Goal: Task Accomplishment & Management: Manage account settings

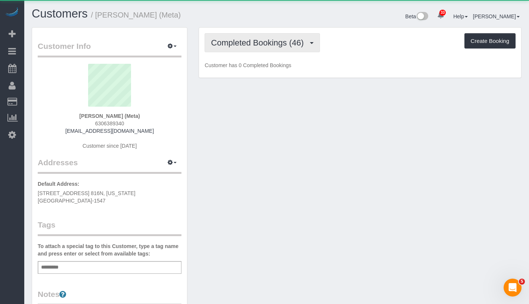
click at [246, 51] on button "Completed Bookings (46)" at bounding box center [262, 42] width 115 height 19
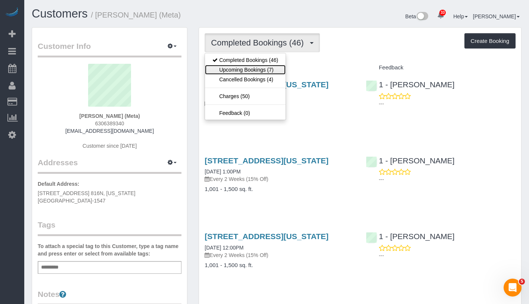
click at [247, 70] on link "Upcoming Bookings (7)" at bounding box center [245, 70] width 81 height 10
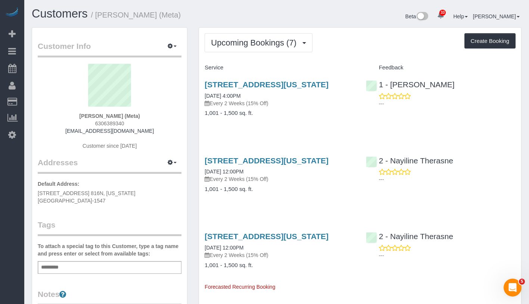
drag, startPoint x: 79, startPoint y: 114, endPoint x: 147, endPoint y: 115, distance: 68.7
click at [147, 115] on div "Robin Shanholtz (Meta) 6306389340 robinshanholtz95@gmail.com Customer since 2023" at bounding box center [110, 110] width 144 height 93
copy strong "Robin Shanholtz (Meta)"
drag, startPoint x: 203, startPoint y: 105, endPoint x: 268, endPoint y: 105, distance: 64.6
click at [268, 105] on div "340 W 19th Street Apt 14, New York, NY 10011 10/03/2025 4:00PM Every 2 Weeks (1…" at bounding box center [279, 102] width 161 height 57
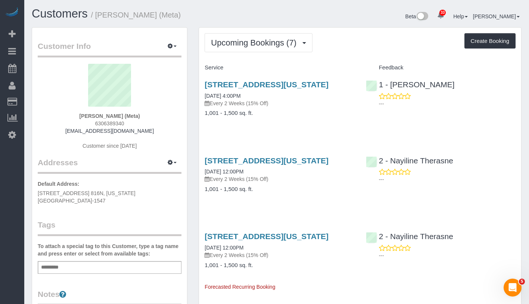
copy link "10/03/2025 4:00PM"
click at [237, 99] on link "10/03/2025 4:00PM" at bounding box center [223, 96] width 36 height 6
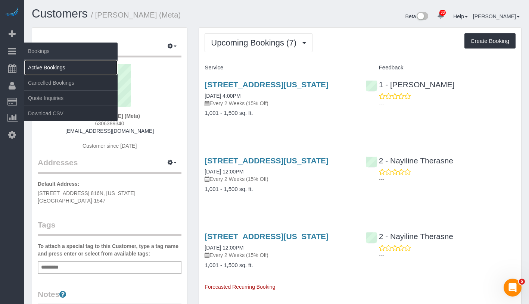
click at [47, 63] on link "Active Bookings" at bounding box center [70, 67] width 93 height 15
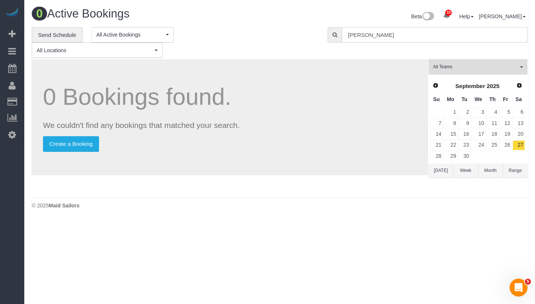
click at [384, 29] on input "Robin Shanholtz" at bounding box center [435, 34] width 186 height 15
paste input "Ha Young Song -"
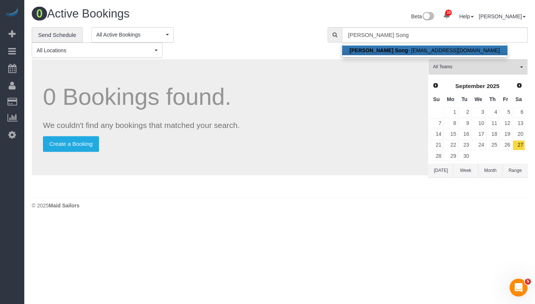
click at [389, 50] on link "Ha Young Song - song.celine@gmail.com" at bounding box center [424, 51] width 165 height 10
type input "song.celine@gmail.com"
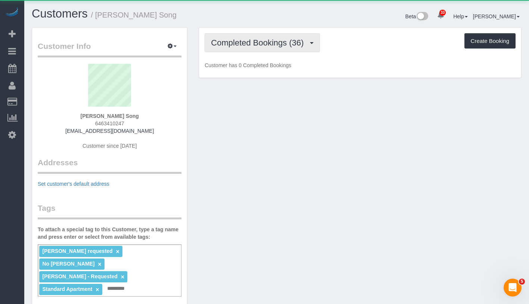
click at [238, 46] on span "Completed Bookings (36)" at bounding box center [259, 42] width 96 height 9
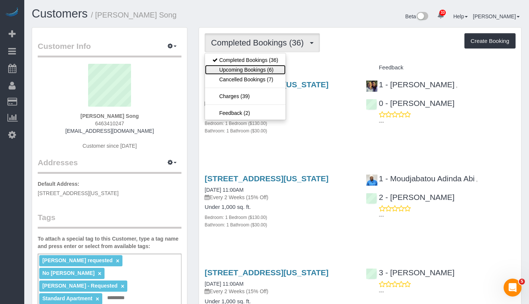
click at [239, 74] on link "Upcoming Bookings (6)" at bounding box center [245, 70] width 81 height 10
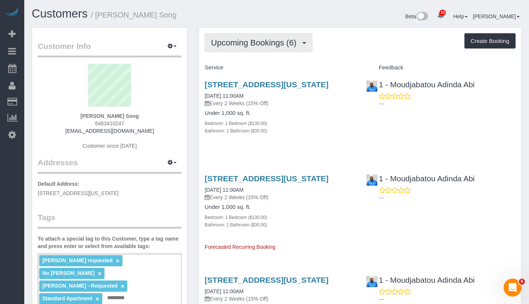
click at [271, 46] on span "Upcoming Bookings (6)" at bounding box center [255, 42] width 89 height 9
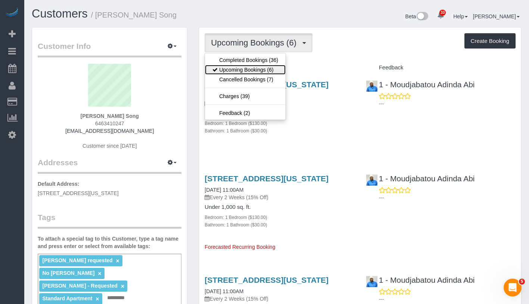
click at [255, 67] on link "Upcoming Bookings (6)" at bounding box center [245, 70] width 81 height 10
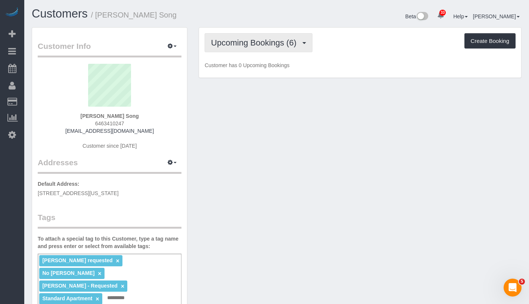
click at [267, 46] on span "Upcoming Bookings (6)" at bounding box center [255, 42] width 89 height 9
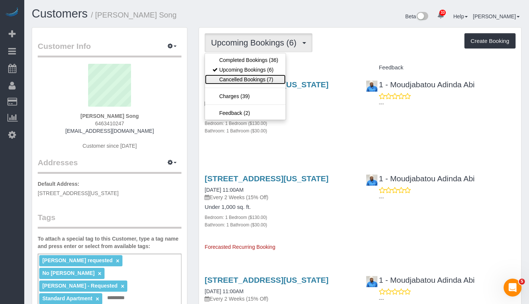
click at [256, 77] on link "Cancelled Bookings (7)" at bounding box center [245, 80] width 81 height 10
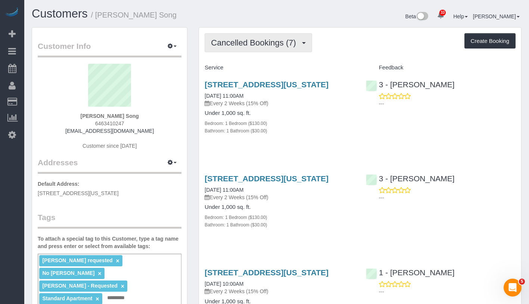
click at [268, 44] on span "Cancelled Bookings (7)" at bounding box center [255, 42] width 88 height 9
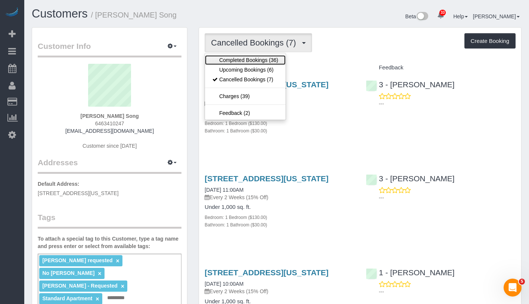
click at [259, 59] on link "Completed Bookings (36)" at bounding box center [245, 60] width 81 height 10
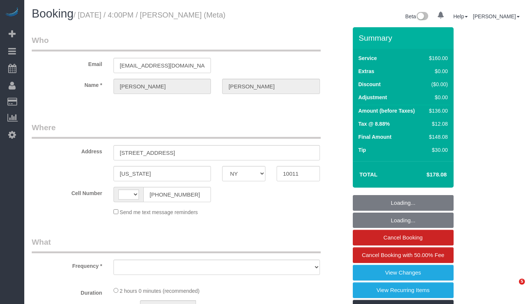
select select "NY"
select select "number:89"
select select "number:90"
select select "number:15"
select select "number:7"
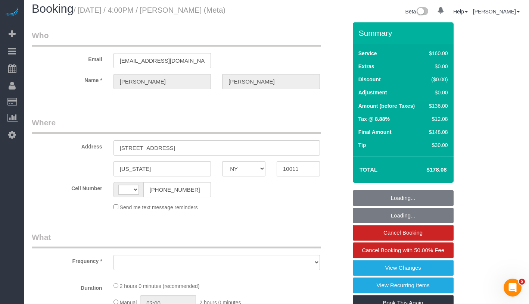
select select "string:US"
select select "object:1039"
select select "string:stripe-pm_1OIdQF4VGloSiKo7VdHbKphS"
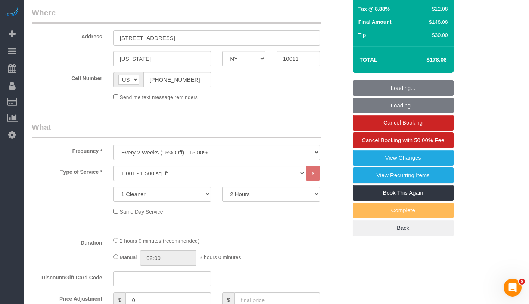
select select "spot1"
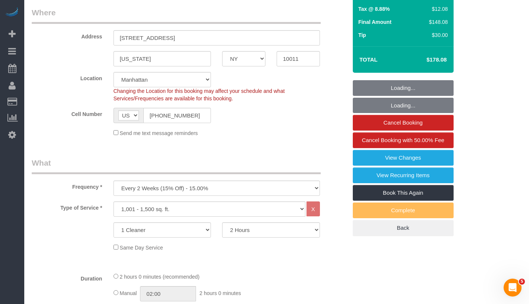
select select "object:1049"
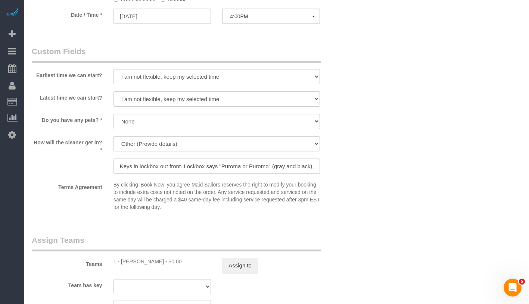
scroll to position [638, 0]
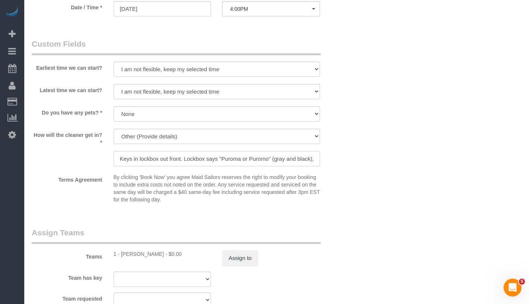
click at [278, 159] on input "Keys in lockbox out front. Lockbox says "Puroma or Puromo" (gray and black), co…" at bounding box center [217, 158] width 206 height 15
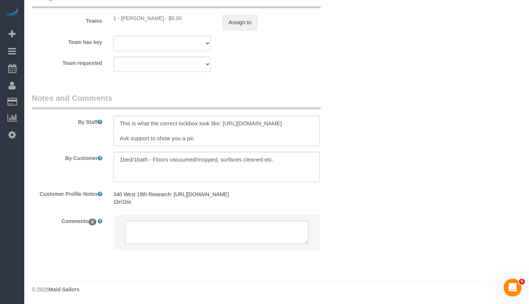
scroll to position [881, 0]
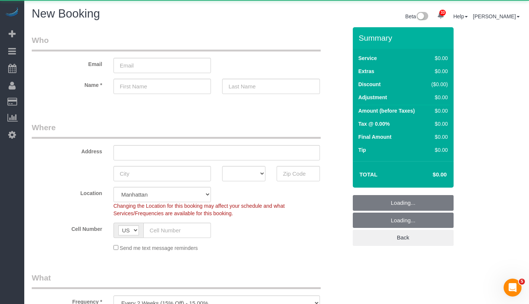
select select "number:89"
select select "number:90"
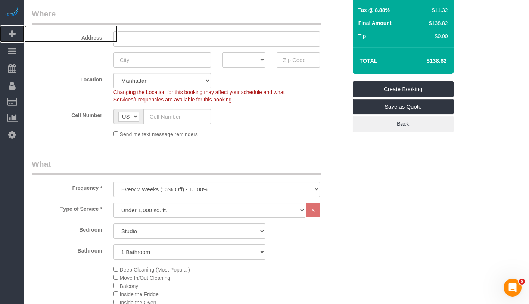
scroll to position [168, 0]
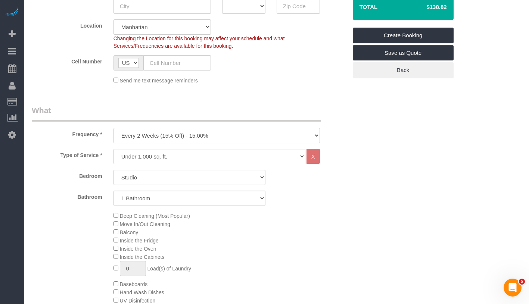
click at [214, 136] on select "One Time Weekly (20% Off) - 20.00% Every 2 Weeks (15% Off) - 15.00% Every 4 Wee…" at bounding box center [217, 135] width 206 height 15
select select "object:1259"
click at [114, 128] on select "One Time Weekly (20% Off) - 20.00% Every 2 Weeks (15% Off) - 15.00% Every 4 Wee…" at bounding box center [217, 135] width 206 height 15
click at [175, 173] on select "Studio 1 Bedroom 2 Bedrooms 3 Bedrooms" at bounding box center [190, 177] width 152 height 15
select select "2"
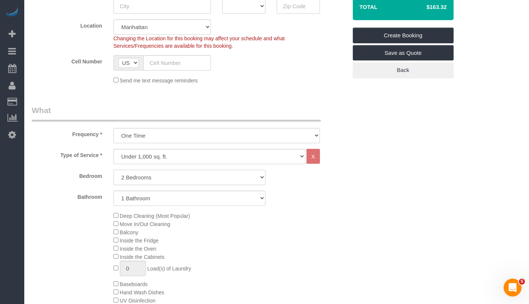
click at [114, 170] on select "Studio 1 Bedroom 2 Bedrooms 3 Bedrooms" at bounding box center [190, 177] width 152 height 15
click at [178, 195] on select "1 Bathroom 2 Bathrooms" at bounding box center [190, 198] width 152 height 15
select select "2"
click at [114, 191] on select "1 Bathroom 2 Bathrooms" at bounding box center [190, 198] width 152 height 15
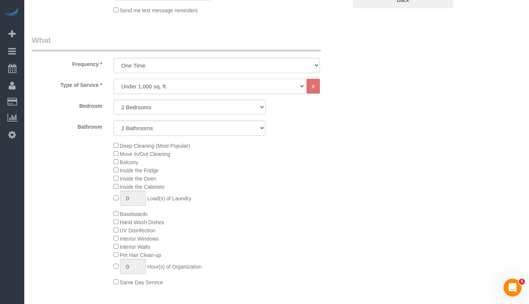
click at [201, 85] on select "Under 1,000 sq. ft. 1,001 - 1,500 sq. ft. 1,500+ sq. ft. Custom Cleaning Office…" at bounding box center [210, 86] width 192 height 15
select select "308"
click at [114, 79] on select "Under 1,000 sq. ft. 1,001 - 1,500 sq. ft. 1,500+ sq. ft. Custom Cleaning Office…" at bounding box center [210, 86] width 192 height 15
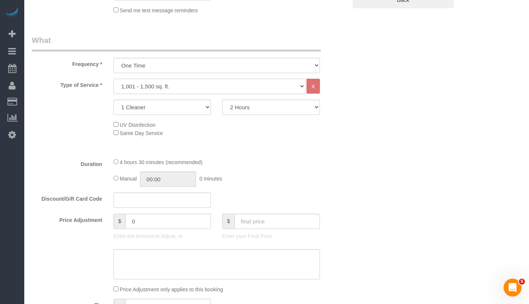
select select "1"
select select "120"
click at [176, 105] on select "1 Cleaner 2 Cleaners 3 Cleaners 4 Cleaners 5 Cleaners" at bounding box center [163, 107] width 98 height 15
click at [266, 105] on select "2 Hours 2.5 Hours 3 Hours 3.5 Hours 4 Hours 4.5 Hours 5 Hours 5.5 Hours 6 Hours…" at bounding box center [271, 107] width 98 height 15
click at [164, 106] on select "1 Cleaner 2 Cleaners 3 Cleaners 4 Cleaners 5 Cleaners" at bounding box center [163, 107] width 98 height 15
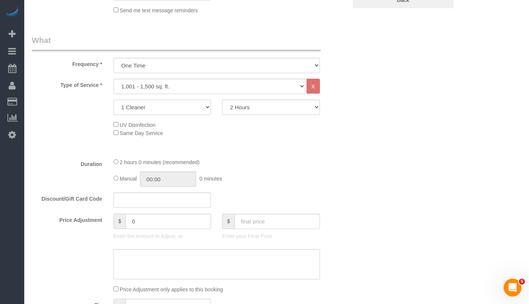
select select "2"
click at [114, 100] on select "1 Cleaner 2 Cleaners 3 Cleaners 4 Cleaners 5 Cleaners" at bounding box center [163, 107] width 98 height 15
click at [284, 111] on select "2 Hours 2.5 Hours 3 Hours 3.5 Hours 4 Hours 4.5 Hours 5 Hours 5.5 Hours 6 Hours…" at bounding box center [271, 107] width 98 height 15
select select "210"
click at [222, 100] on select "2 Hours 2.5 Hours 3 Hours 3.5 Hours 4 Hours 4.5 Hours 5 Hours 5.5 Hours 6 Hours…" at bounding box center [271, 107] width 98 height 15
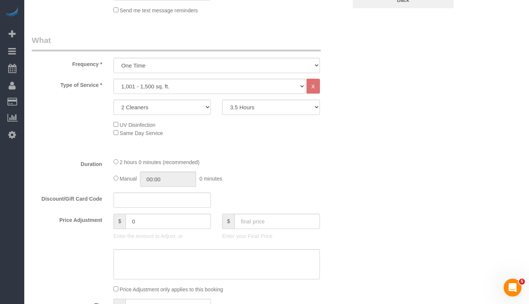
type input "03:30"
click at [115, 164] on div "3 hours 30 minutes (recommended)" at bounding box center [217, 162] width 206 height 8
click at [115, 182] on div "Manual 03:30 3 hours 30 minutes" at bounding box center [217, 179] width 206 height 15
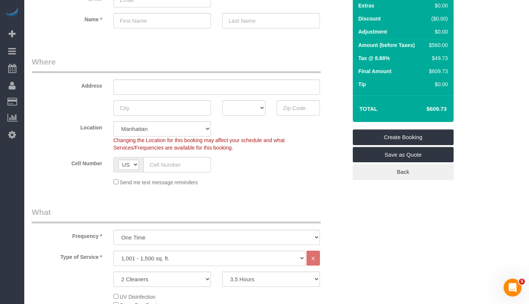
scroll to position [0, 0]
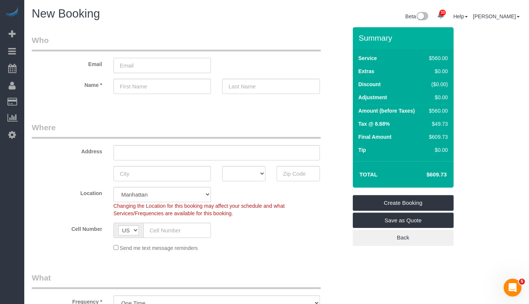
click at [158, 64] on input "email" at bounding box center [163, 65] width 98 height 15
click at [156, 67] on input "email" at bounding box center [163, 65] width 98 height 15
type input "vchernychko4@gmail.com"
click at [180, 230] on input "text" at bounding box center [177, 230] width 68 height 15
paste input "1 (718) 769-9436"
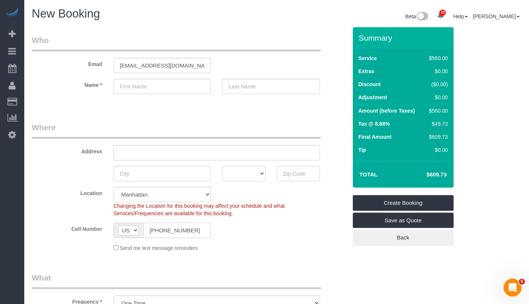
click at [154, 230] on input "1 (718) 769-9436" at bounding box center [177, 230] width 68 height 15
type input "(718) 769-9436"
click at [147, 90] on input "text" at bounding box center [163, 86] width 98 height 15
type input "Julio"
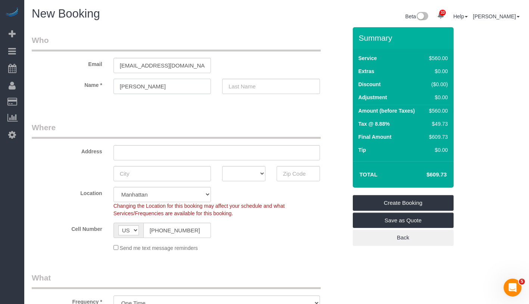
click at [149, 88] on input "Julio" at bounding box center [163, 86] width 98 height 15
click at [440, 221] on link "Save as Quote" at bounding box center [403, 221] width 101 height 16
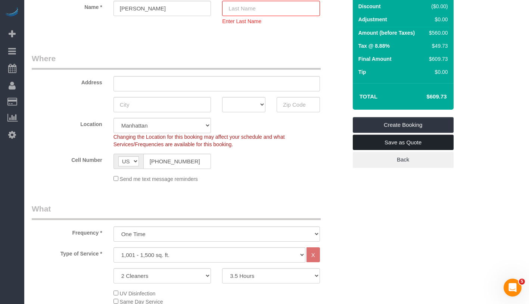
scroll to position [105, 0]
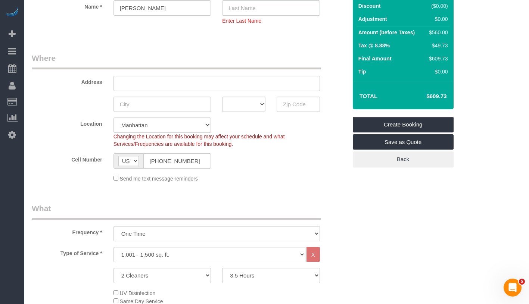
click at [286, 8] on input "text" at bounding box center [271, 7] width 98 height 15
type input "-"
click at [131, 9] on input "Julio" at bounding box center [163, 7] width 98 height 15
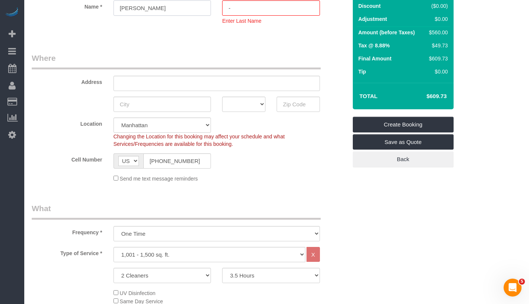
type input "Leonid"
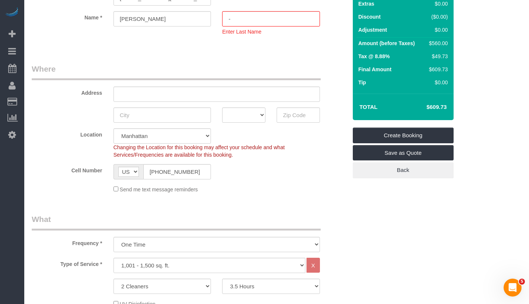
scroll to position [93, 0]
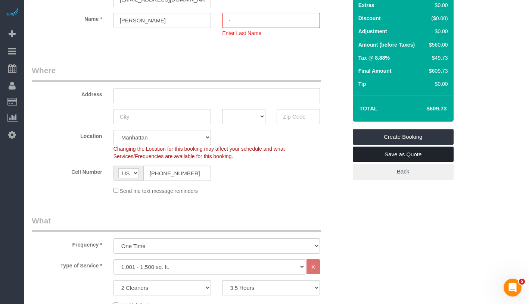
click at [435, 150] on link "Save as Quote" at bounding box center [403, 155] width 101 height 16
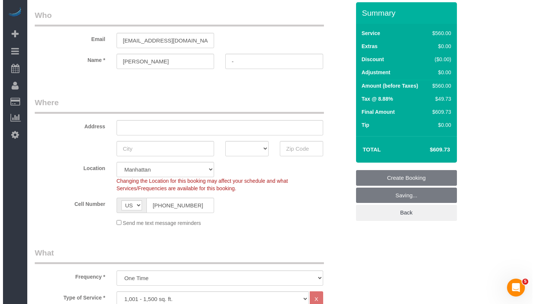
scroll to position [0, 0]
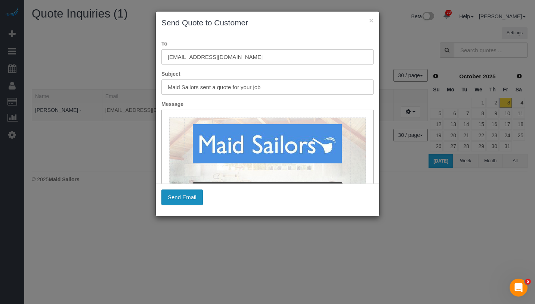
click at [190, 198] on button "Send Email" at bounding box center [181, 198] width 41 height 16
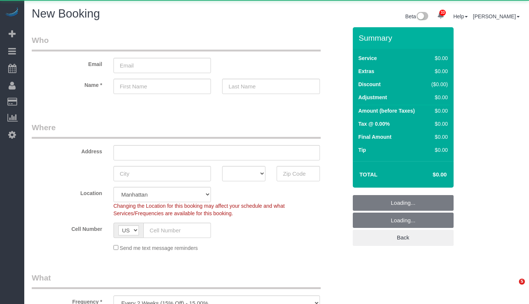
select select "number:89"
select select "number:90"
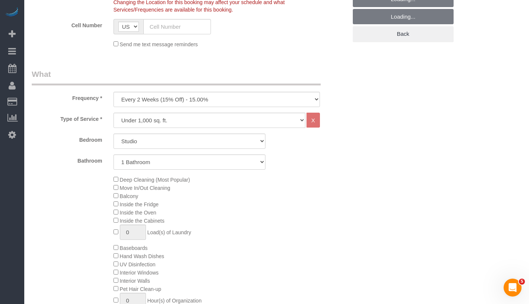
scroll to position [285, 0]
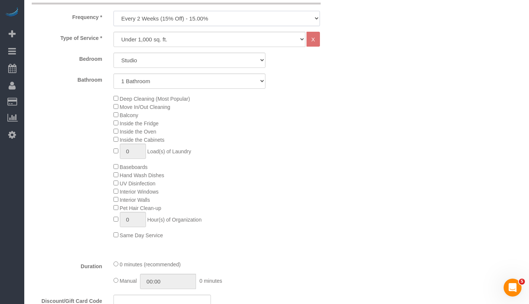
click at [205, 21] on select "One Time Weekly (20% Off) - 20.00% Every 2 Weeks (15% Off) - 15.00% Every 4 Wee…" at bounding box center [217, 18] width 206 height 15
select select "object:1223"
click at [114, 11] on select "One Time Weekly (20% Off) - 20.00% Every 2 Weeks (15% Off) - 15.00% Every 4 Wee…" at bounding box center [217, 18] width 206 height 15
click at [192, 62] on select "Studio 1 Bedroom 2 Bedrooms 3 Bedrooms" at bounding box center [190, 60] width 152 height 15
select select "2"
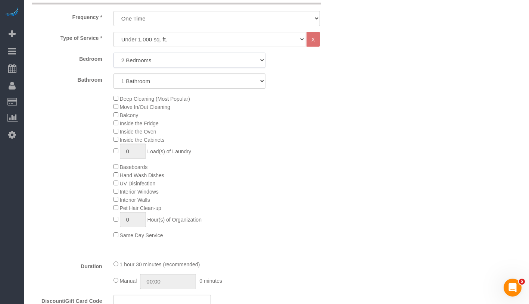
click at [114, 53] on select "Studio 1 Bedroom 2 Bedrooms 3 Bedrooms" at bounding box center [190, 60] width 152 height 15
click at [172, 90] on div "Type of Service * Under 1,000 sq. ft. 1,001 - 1,500 sq. ft. 1,500+ sq. ft. Cust…" at bounding box center [189, 143] width 315 height 223
click at [175, 80] on select "1 Bathroom 2 Bathrooms" at bounding box center [190, 81] width 152 height 15
select select "2"
click at [114, 74] on select "1 Bathroom 2 Bathrooms" at bounding box center [190, 81] width 152 height 15
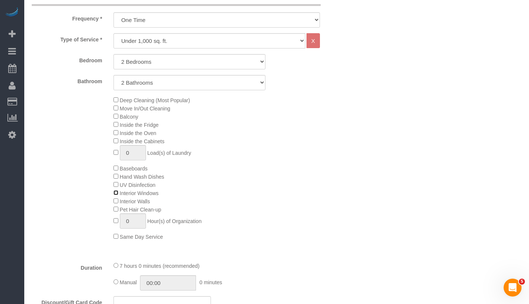
scroll to position [283, 0]
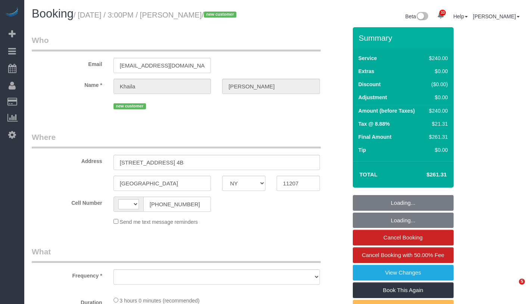
select select "NY"
select select "string:[GEOGRAPHIC_DATA]"
select select "number:63"
select select "number:75"
select select "number:15"
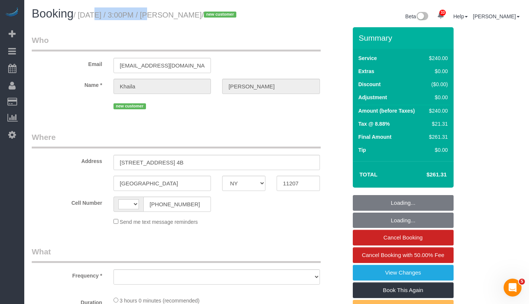
select select "number:5"
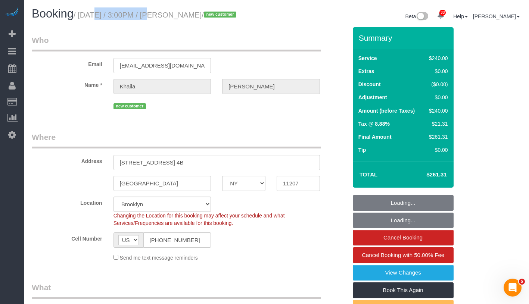
select select "object:971"
select select "spot1"
select select "string:stripe-pm_1SDw4B4VGloSiKo7GnbVjU4A"
select select "180"
drag, startPoint x: 0, startPoint y: 0, endPoint x: 248, endPoint y: 18, distance: 248.5
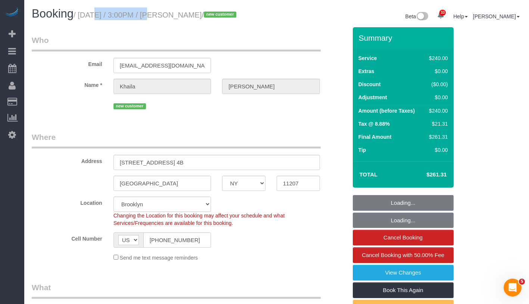
click at [248, 18] on h1 "Booking / October 03, 2025 / 3:00PM / Khaila Espinoza / new customer" at bounding box center [151, 13] width 239 height 13
select select "object:1452"
copy small "October 03, 2025 / 3:00PM / Khaila Espinoza /"
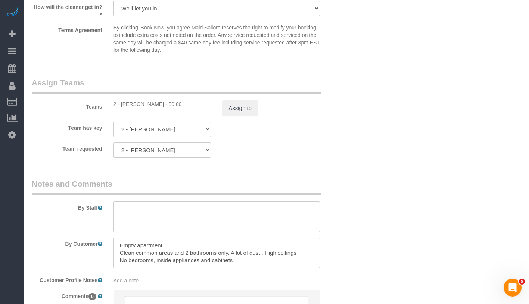
scroll to position [855, 0]
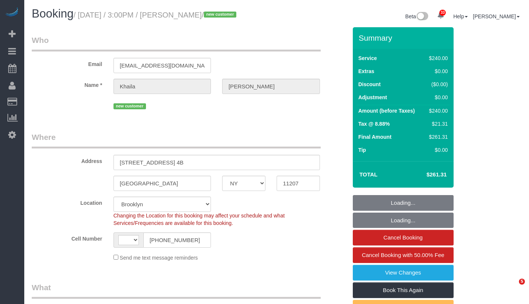
select select "NY"
select select "number:63"
select select "number:75"
select select "number:15"
select select "number:5"
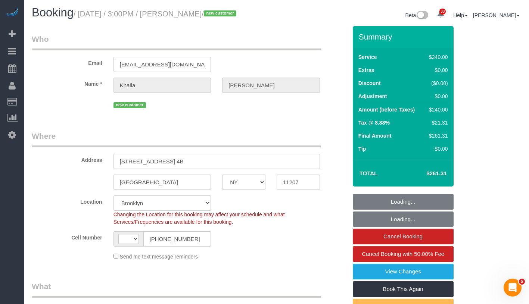
select select "string:[GEOGRAPHIC_DATA]"
select select "object:966"
select select "180"
select select "spot1"
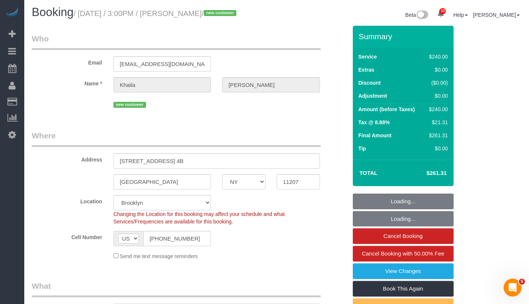
select select "object:1452"
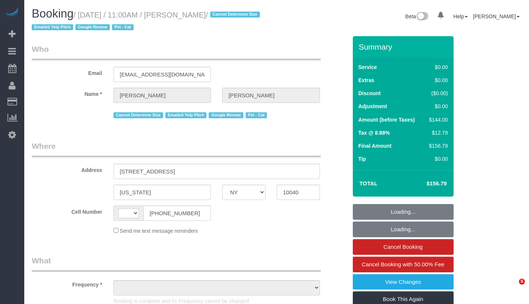
select select "NY"
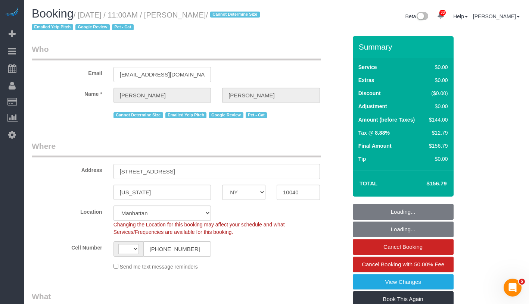
select select "string:[GEOGRAPHIC_DATA]"
select select "object:945"
select select "string:stripe-pm_1QuRgR4VGloSiKo7ytunWo7w"
select select "1"
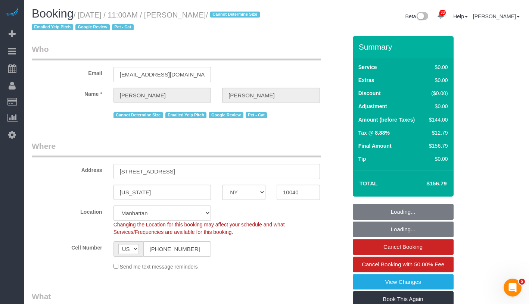
select select "object:1513"
select select "spot1"
select select "number:59"
select select "number:73"
select select "number:14"
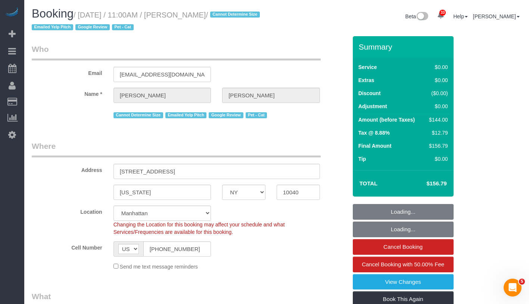
select select "number:5"
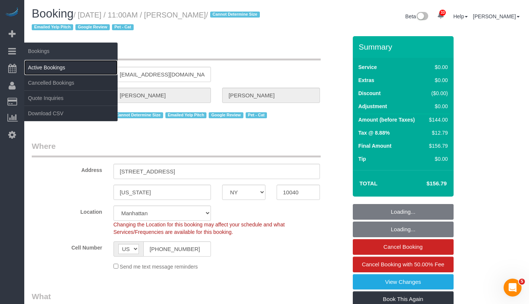
click at [43, 66] on link "Active Bookings" at bounding box center [70, 67] width 93 height 15
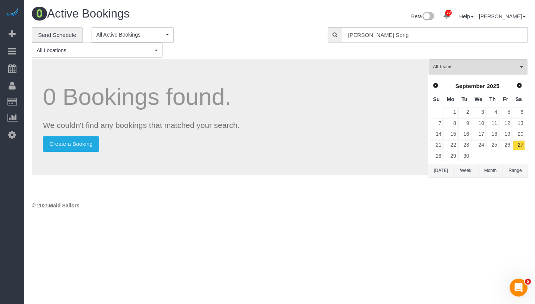
click at [427, 38] on input "[PERSON_NAME] Song" at bounding box center [435, 34] width 186 height 15
paste input "[PERSON_NAME] -"
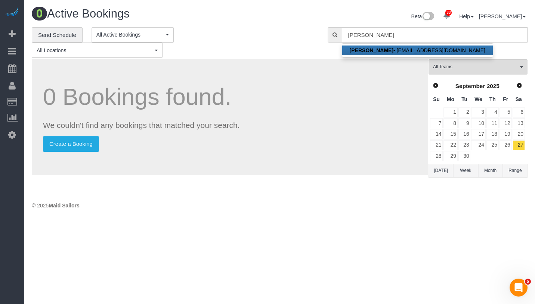
click at [419, 50] on link "[PERSON_NAME] - [EMAIL_ADDRESS][DOMAIN_NAME]" at bounding box center [417, 51] width 150 height 10
type input "[EMAIL_ADDRESS][DOMAIN_NAME]"
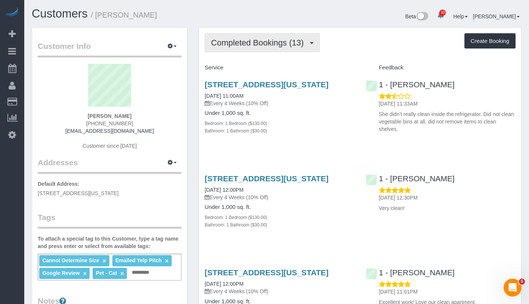
click at [263, 43] on span "Completed Bookings (13)" at bounding box center [259, 42] width 96 height 9
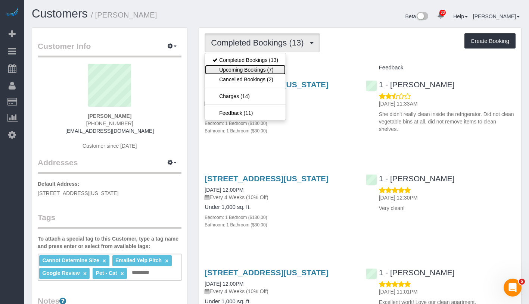
click at [258, 68] on link "Upcoming Bookings (7)" at bounding box center [245, 70] width 81 height 10
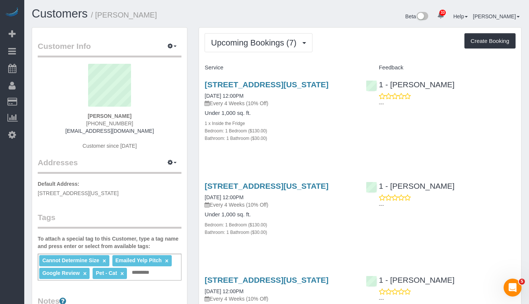
drag, startPoint x: 87, startPoint y: 116, endPoint x: 154, endPoint y: 114, distance: 66.9
click at [154, 114] on div "[PERSON_NAME] [PHONE_NUMBER] [EMAIL_ADDRESS][DOMAIN_NAME] Customer since [DATE]" at bounding box center [110, 110] width 144 height 93
copy strong "[PERSON_NAME]"
drag, startPoint x: 202, startPoint y: 100, endPoint x: 279, endPoint y: 102, distance: 76.9
click at [279, 102] on div "[STREET_ADDRESS][US_STATE] [DATE] 12:00PM Every 4 Weeks (10% Off) Under 1,000 s…" at bounding box center [279, 115] width 161 height 83
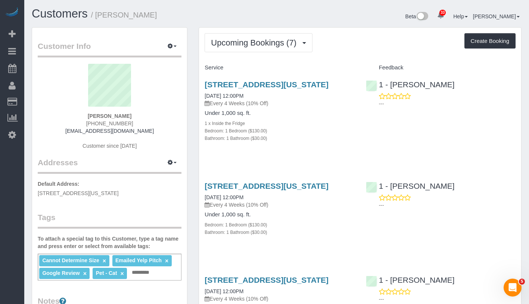
copy link "[DATE] 12:00PM"
